Goal: Navigation & Orientation: Find specific page/section

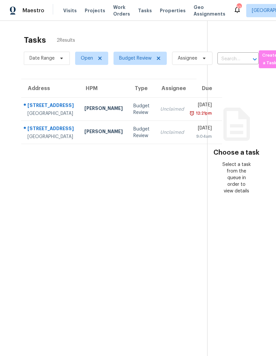
scroll to position [-3, 0]
click at [70, 9] on span "Visits" at bounding box center [70, 10] width 14 height 7
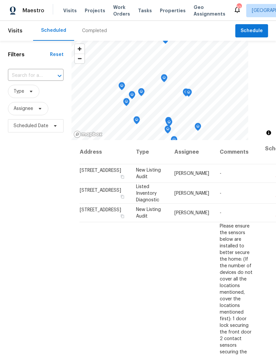
click at [94, 31] on div "Completed" at bounding box center [94, 30] width 25 height 7
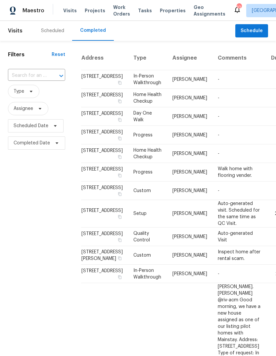
click at [59, 30] on div "Scheduled" at bounding box center [52, 30] width 23 height 7
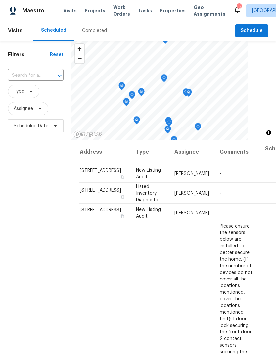
click at [165, 11] on span "Properties" at bounding box center [173, 10] width 26 height 7
